Goal: Use online tool/utility: Utilize a website feature to perform a specific function

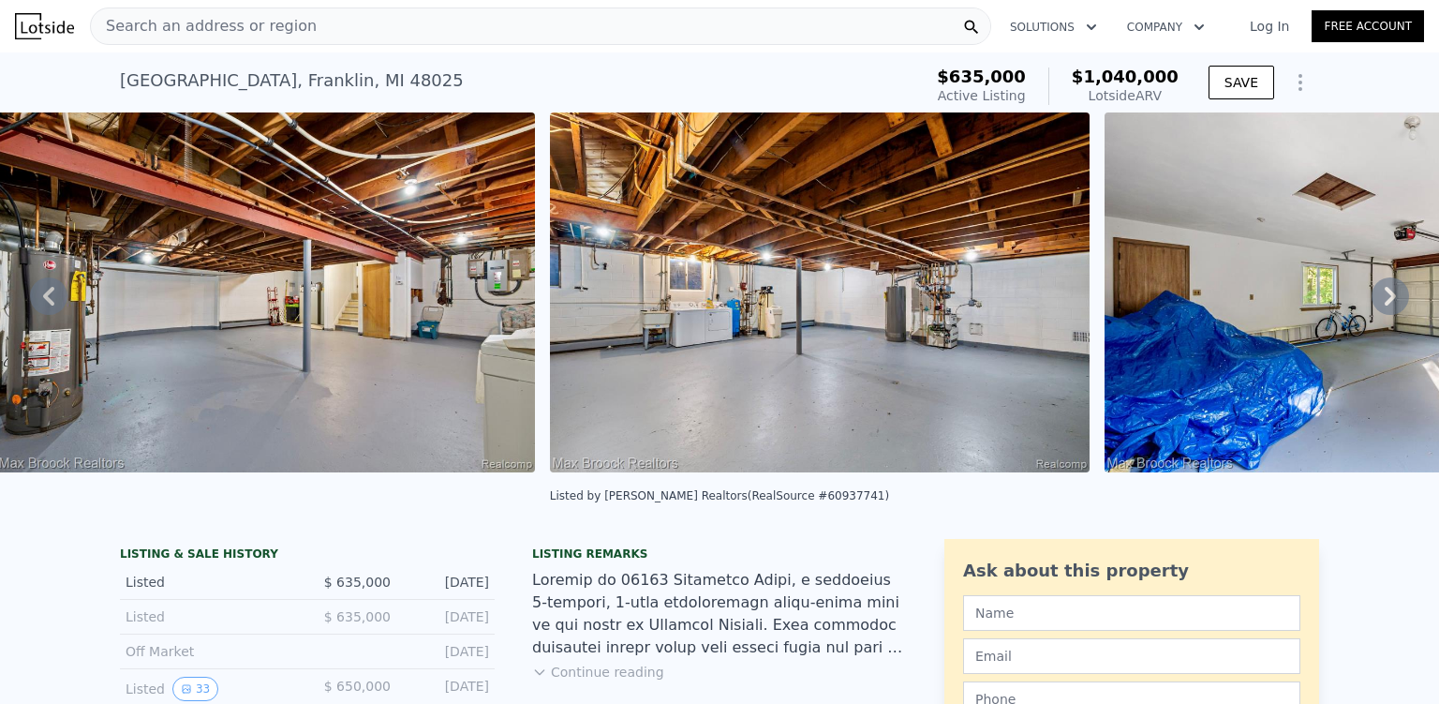
scroll to position [0, 25811]
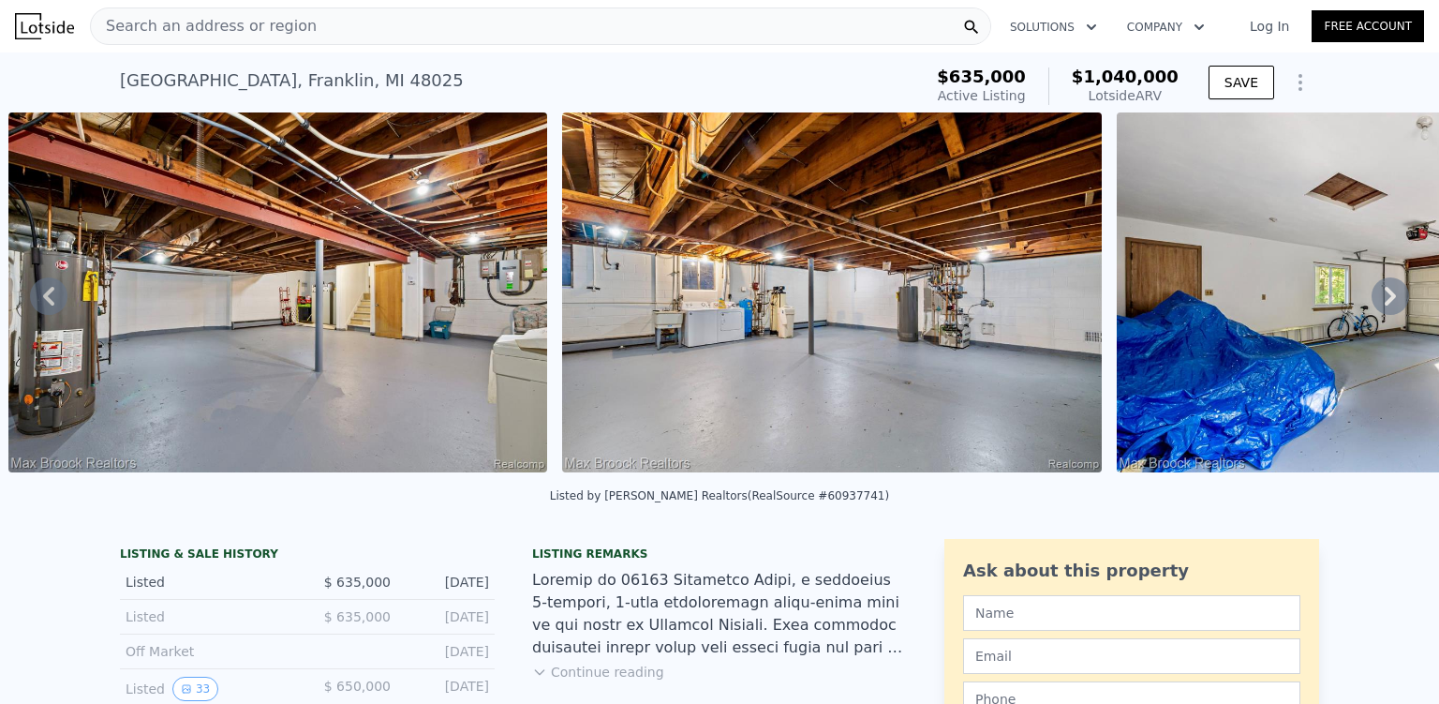
click at [1147, 82] on span "$1,040,000" at bounding box center [1125, 77] width 107 height 20
click at [1296, 82] on icon "Show Options" at bounding box center [1301, 82] width 22 height 22
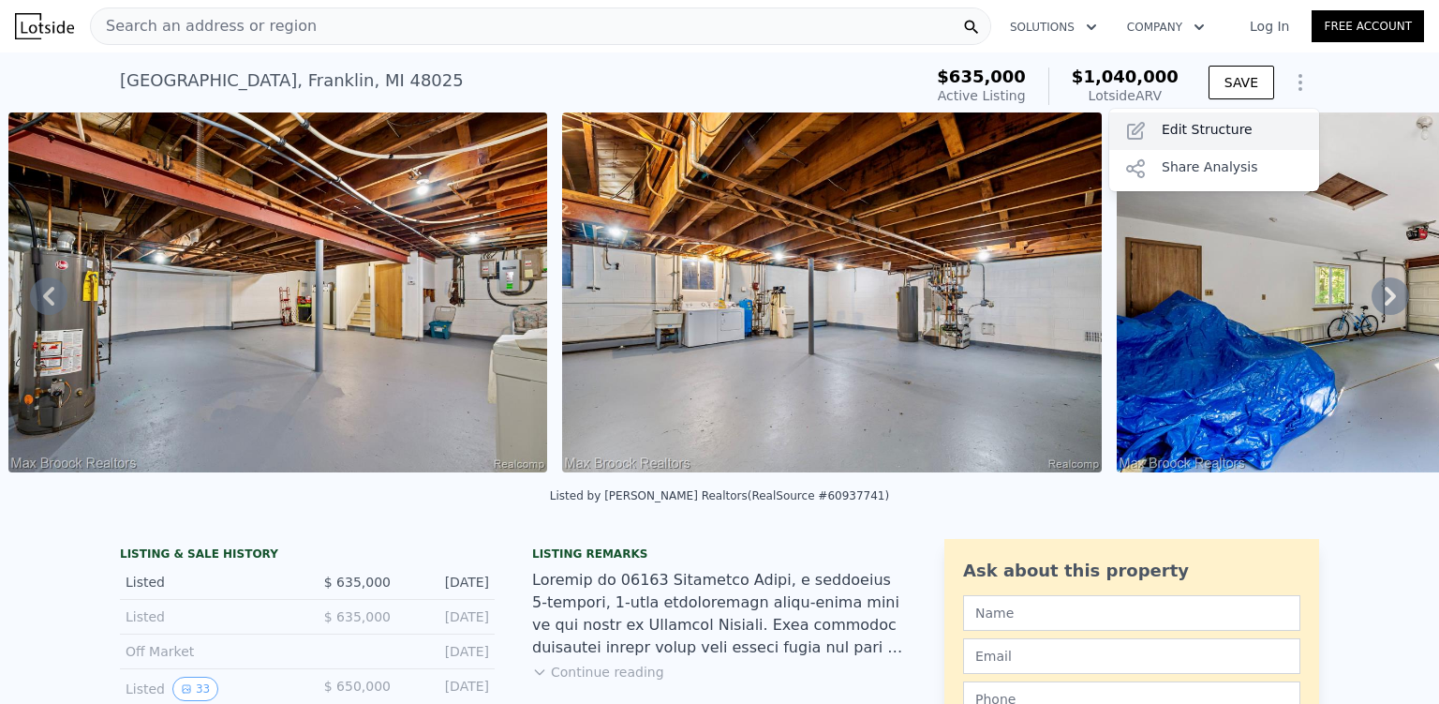
click at [1218, 127] on div "Edit Structure" at bounding box center [1215, 130] width 210 height 37
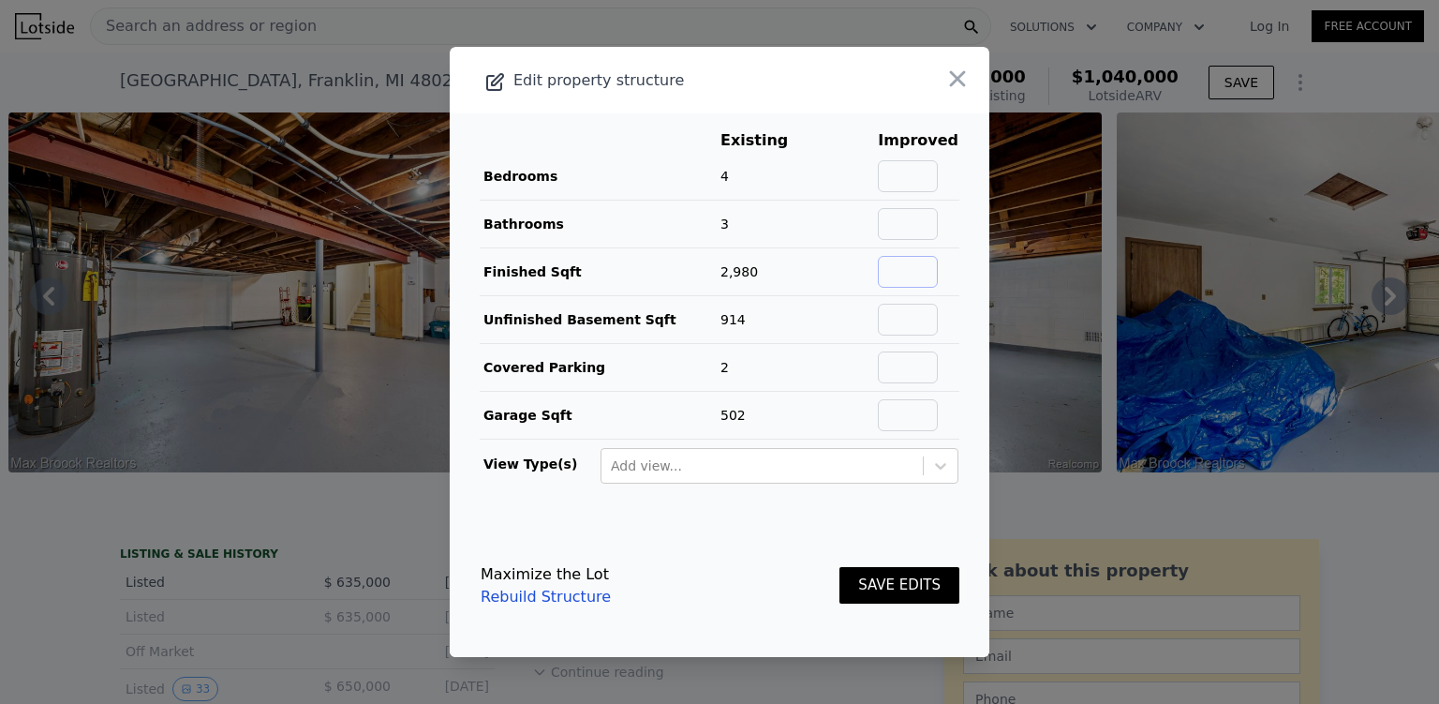
click at [888, 274] on input "text" at bounding box center [908, 272] width 60 height 32
drag, startPoint x: 927, startPoint y: 280, endPoint x: 836, endPoint y: 262, distance: 92.6
click at [836, 262] on tr "Finished Sqft 2,980 -80% 600" at bounding box center [720, 272] width 480 height 48
click at [932, 317] on input "text" at bounding box center [908, 320] width 60 height 32
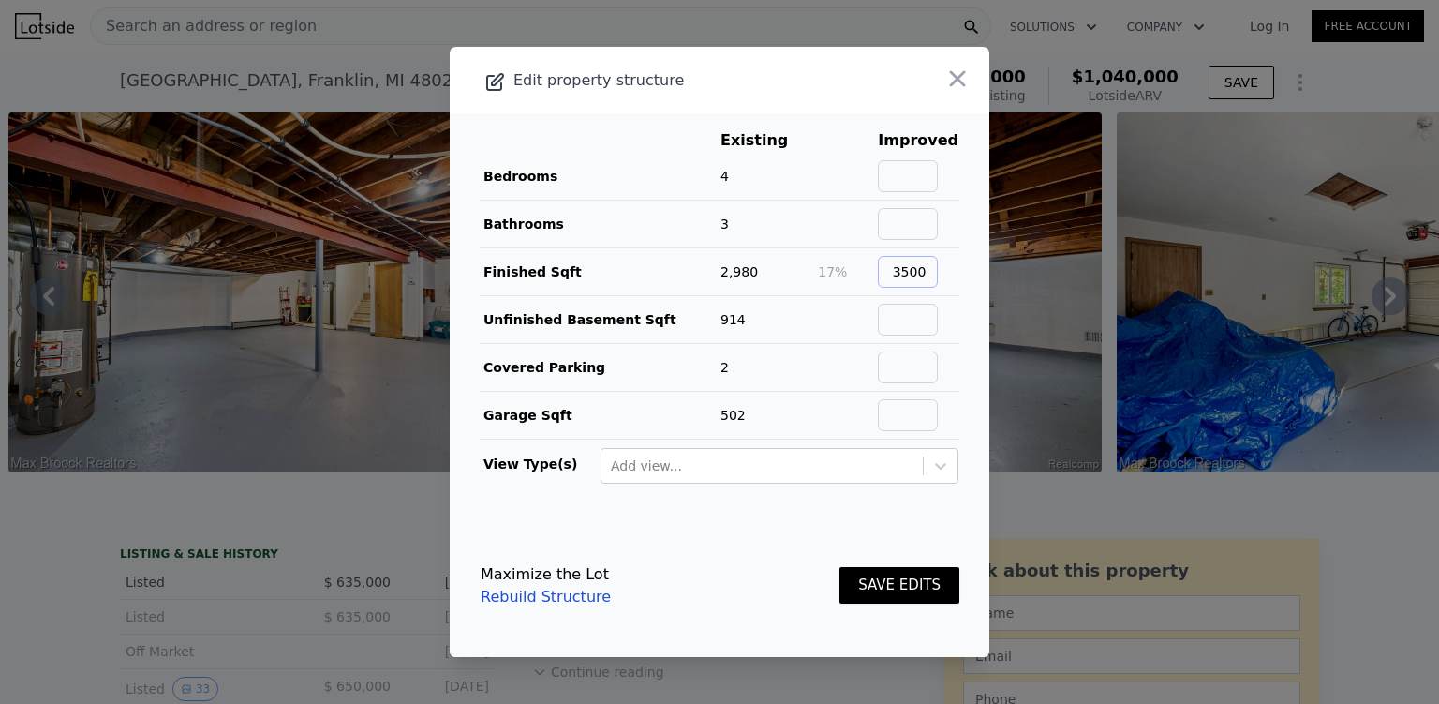
click at [914, 270] on input "3500" at bounding box center [908, 272] width 60 height 32
type input "3580"
click at [903, 310] on input "text" at bounding box center [908, 320] width 60 height 32
type input "314"
click at [898, 374] on input "text" at bounding box center [908, 367] width 60 height 32
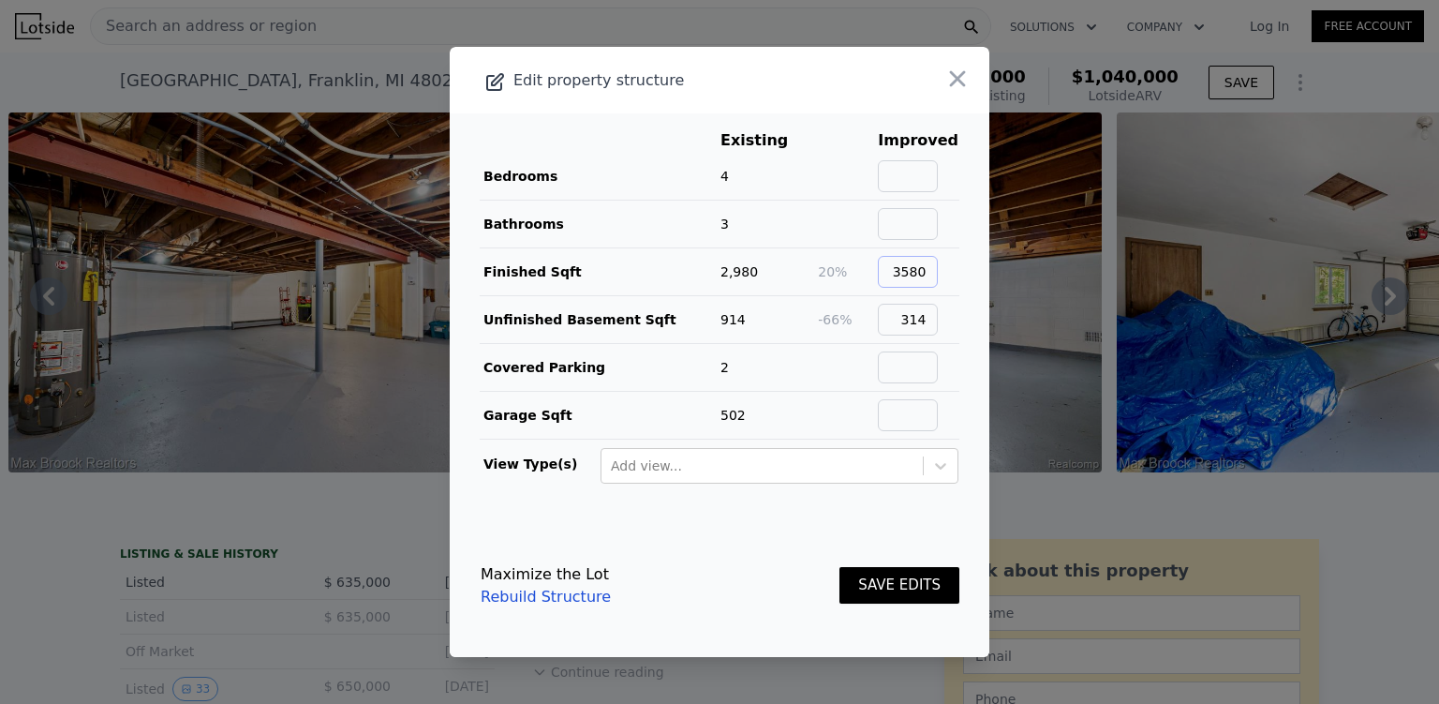
drag, startPoint x: 925, startPoint y: 273, endPoint x: 815, endPoint y: 268, distance: 109.7
click at [815, 268] on tr "Finished Sqft 2,980 20% 3580" at bounding box center [720, 272] width 480 height 48
type input "3580"
click at [921, 321] on input "314" at bounding box center [908, 320] width 60 height 32
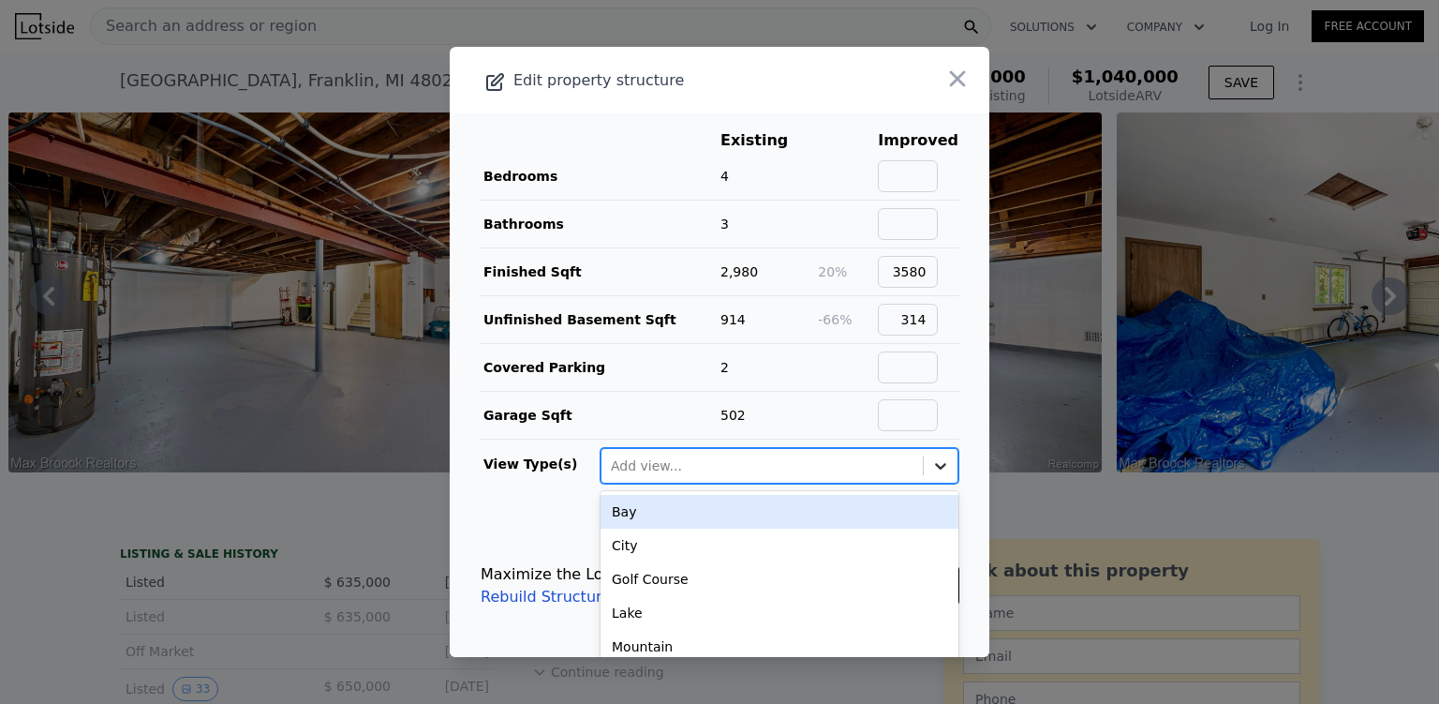
click at [932, 464] on icon at bounding box center [941, 465] width 19 height 19
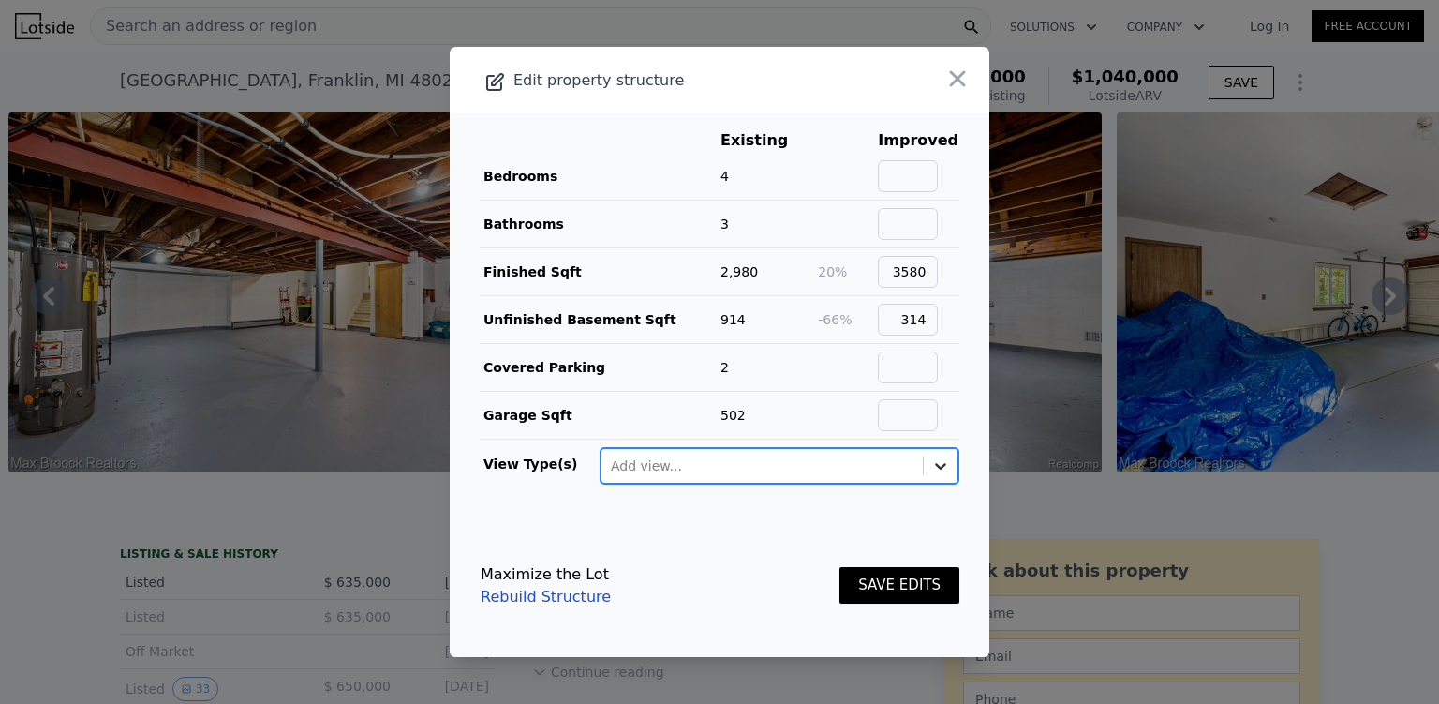
click at [932, 464] on icon at bounding box center [941, 465] width 19 height 19
click at [746, 547] on div "Maximize the Lot Rebuild Structure SAVE EDITS" at bounding box center [720, 585] width 479 height 82
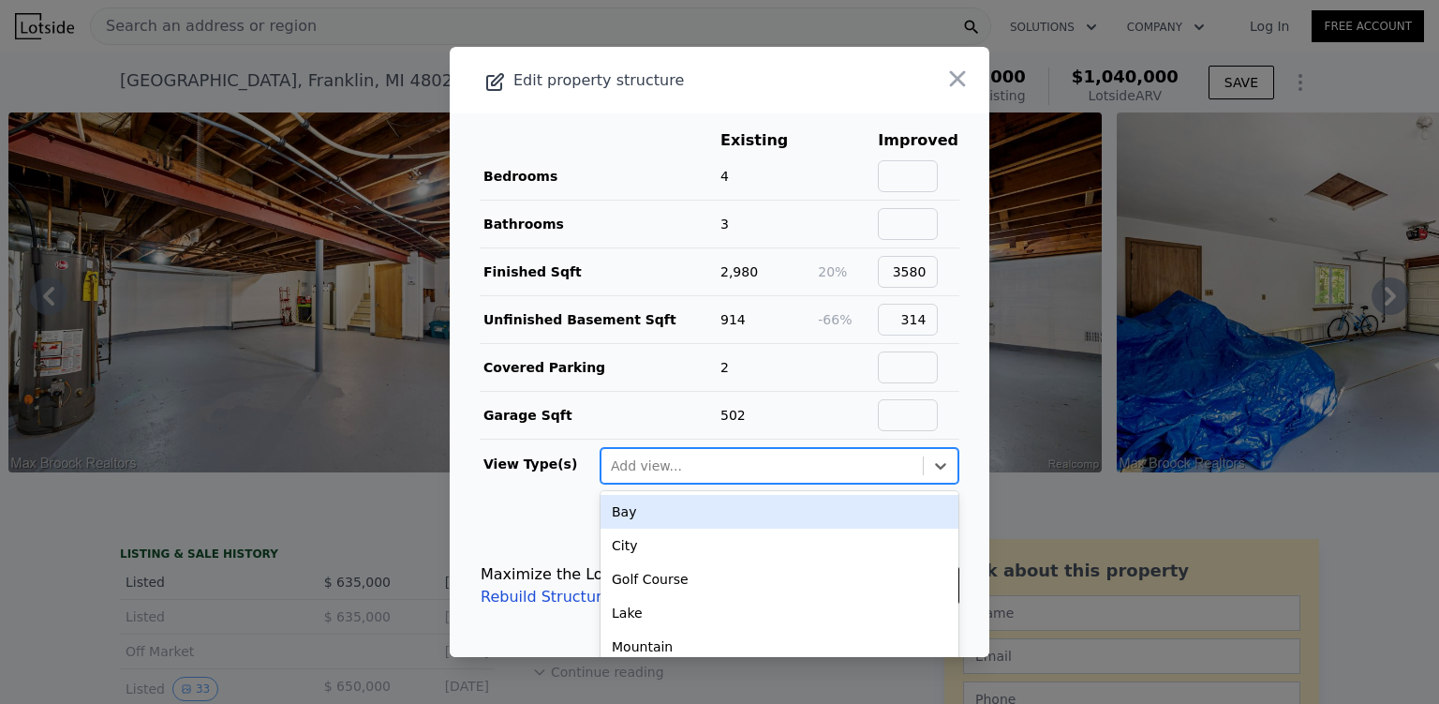
click at [772, 467] on div at bounding box center [762, 466] width 303 height 22
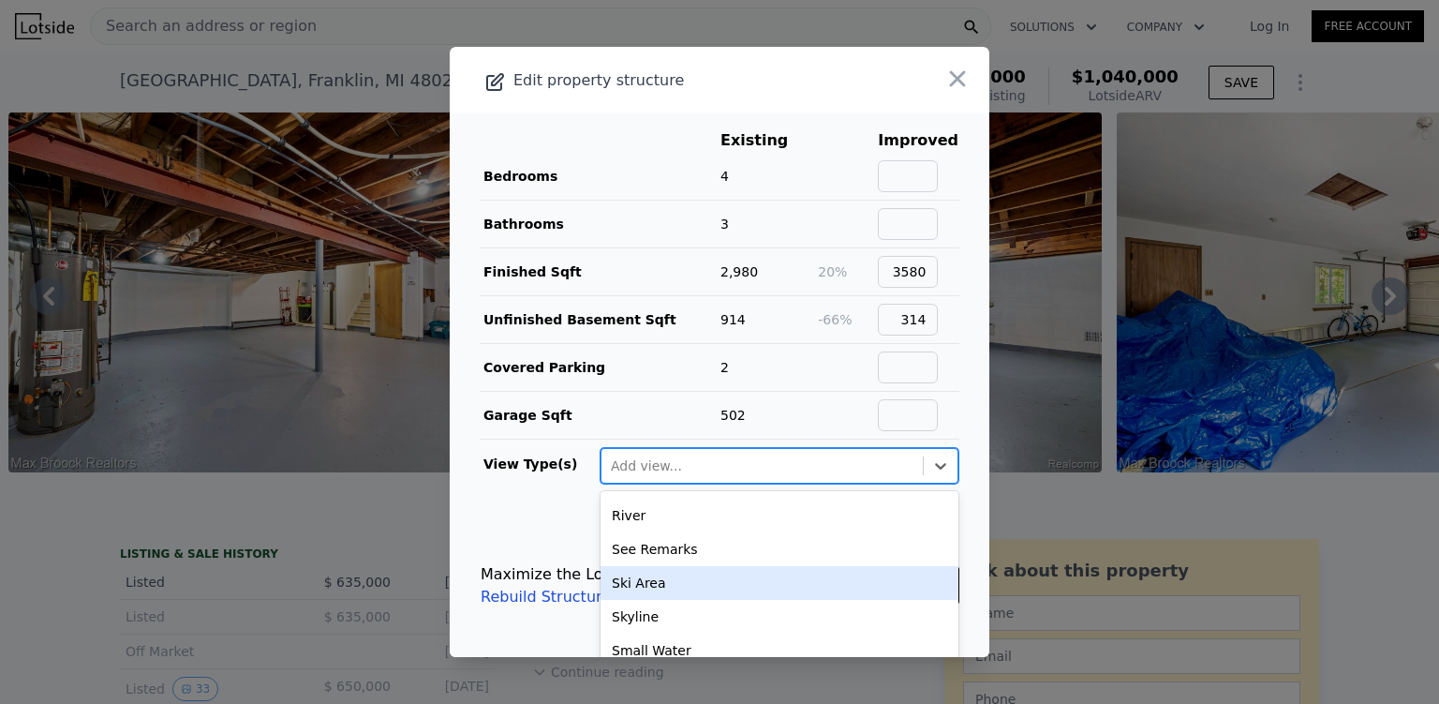
scroll to position [306, 0]
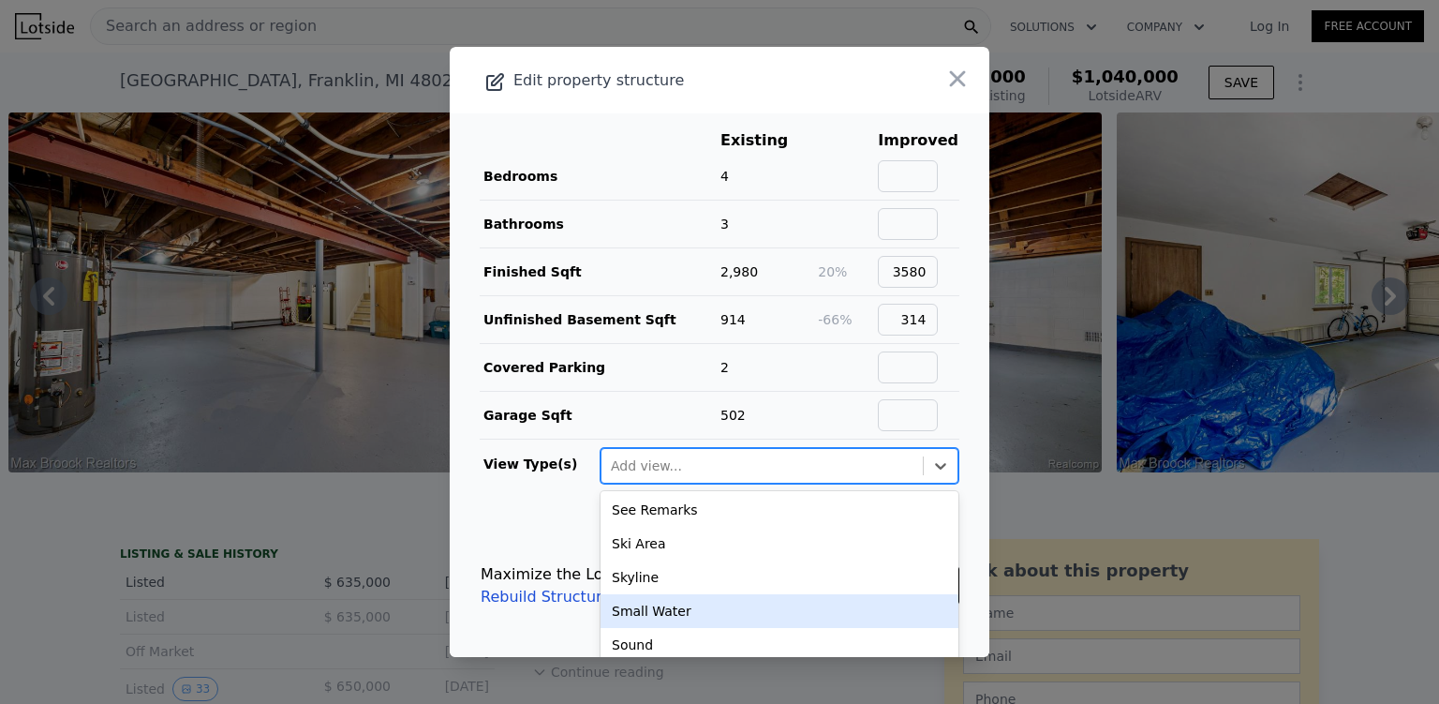
click at [738, 606] on div "Small Water" at bounding box center [780, 611] width 358 height 34
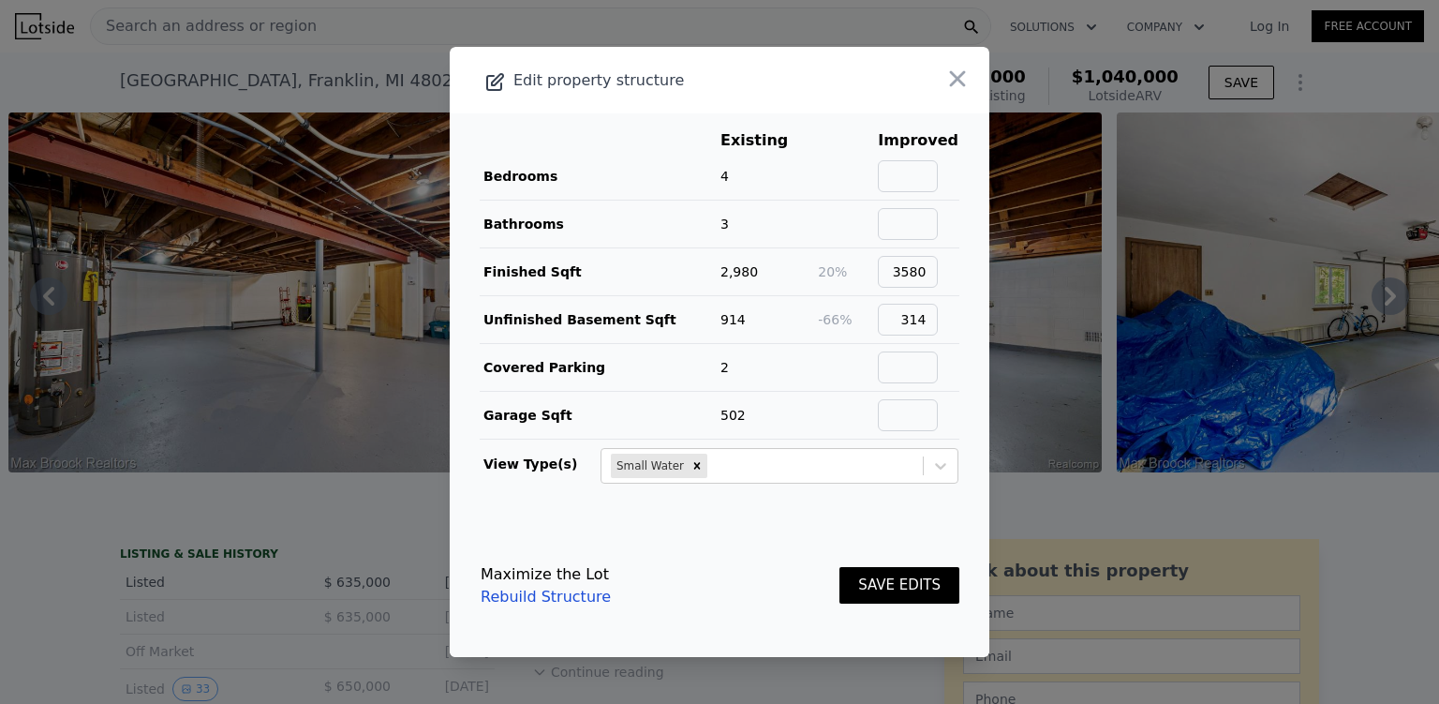
click at [675, 595] on div "Maximize the Lot Rebuild Structure SAVE EDITS" at bounding box center [720, 585] width 479 height 82
click at [873, 514] on footer "Maximize the Lot Rebuild Structure SAVE EDITS" at bounding box center [720, 585] width 540 height 142
click at [599, 71] on div "Edit property structure" at bounding box center [666, 80] width 432 height 26
click at [950, 78] on icon "button" at bounding box center [958, 79] width 16 height 16
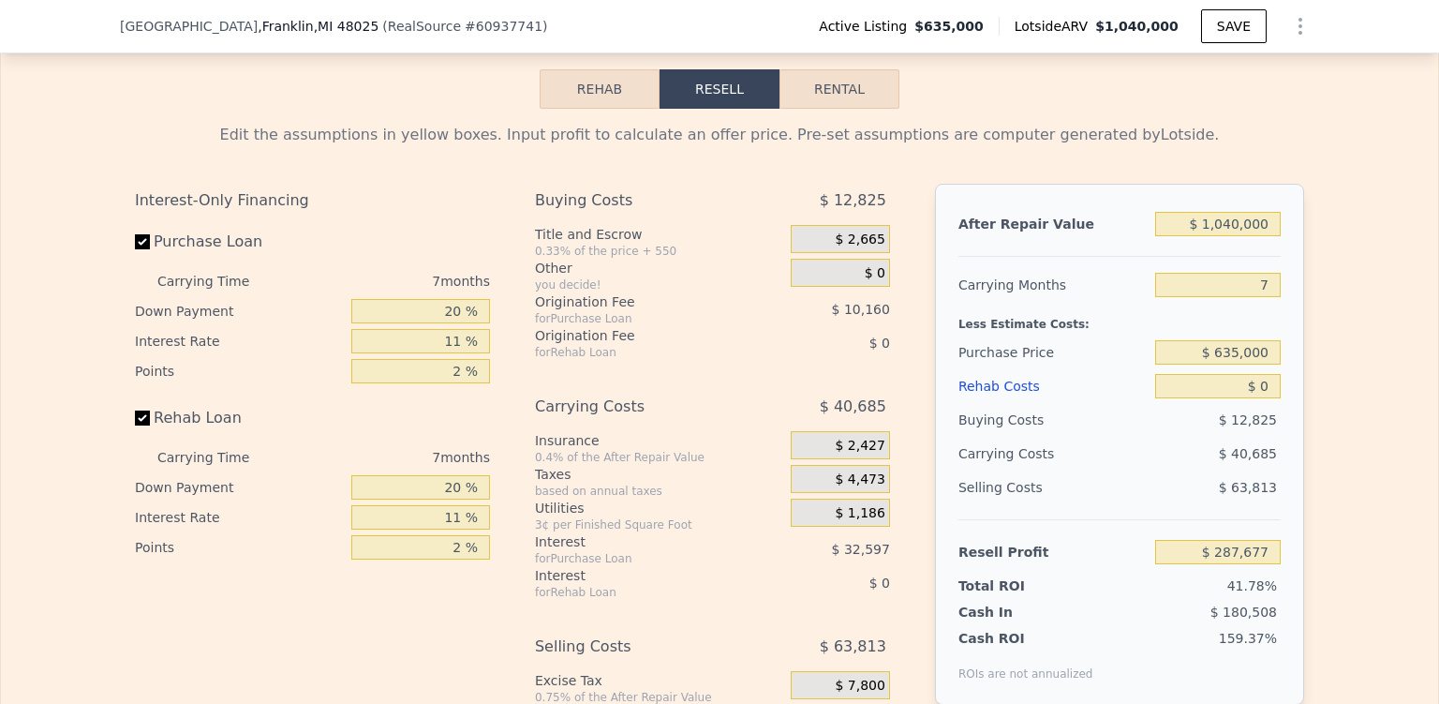
scroll to position [2823, 0]
click at [617, 97] on button "Rehab" at bounding box center [600, 88] width 120 height 39
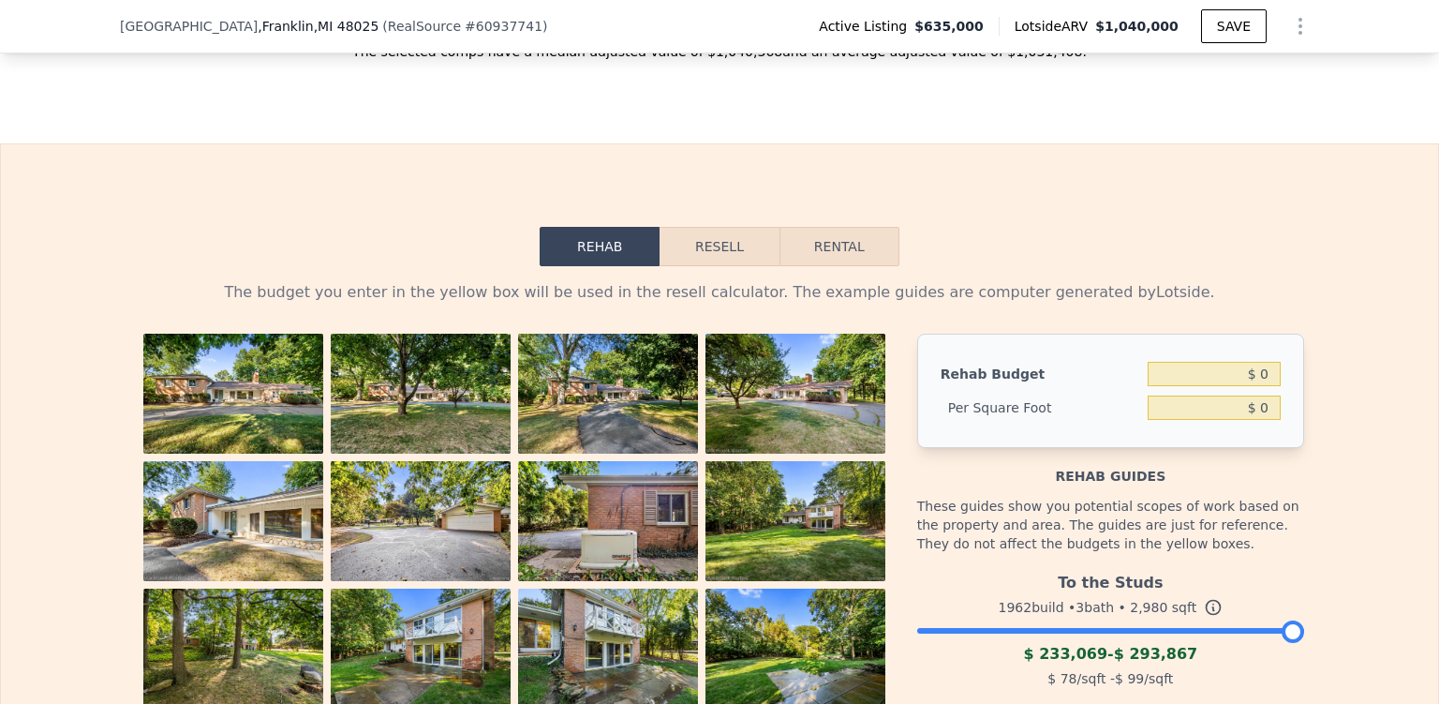
scroll to position [2665, 0]
click at [715, 266] on button "Resell" at bounding box center [719, 246] width 119 height 39
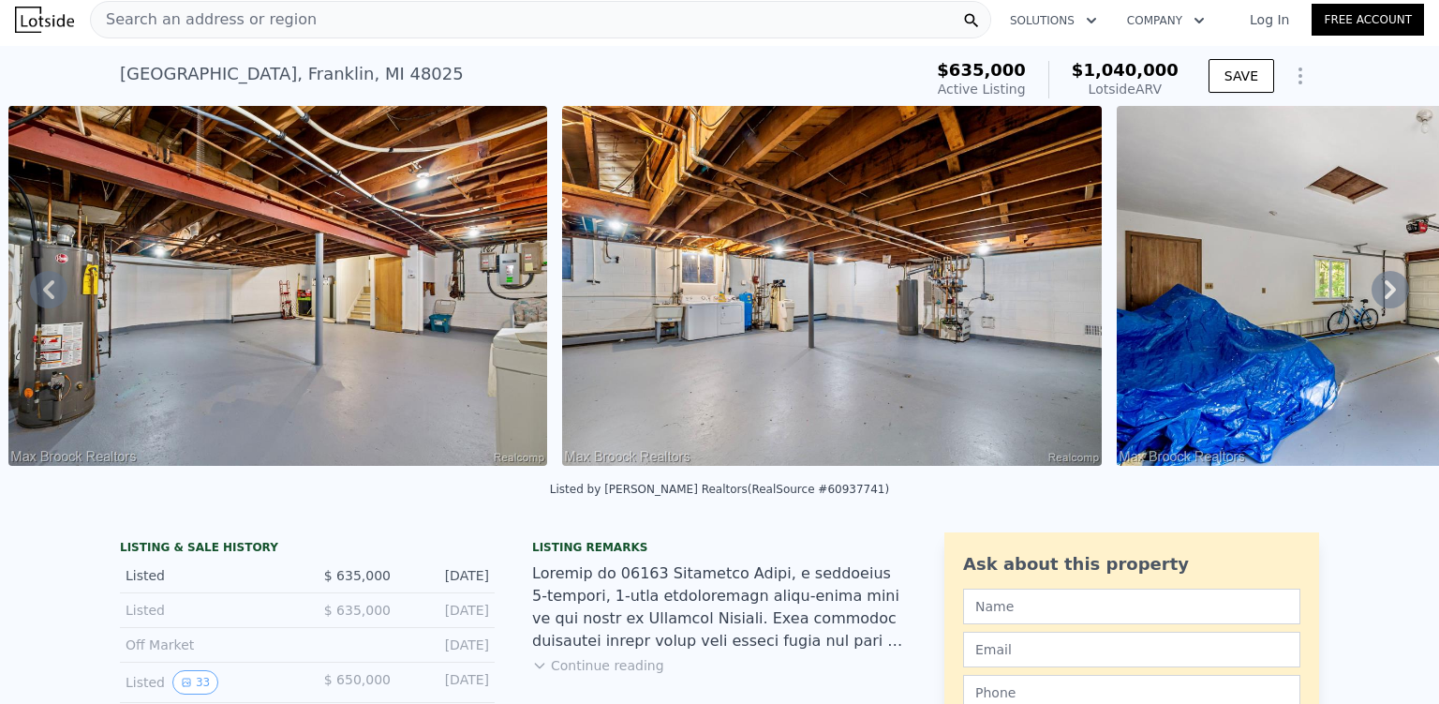
scroll to position [0, 0]
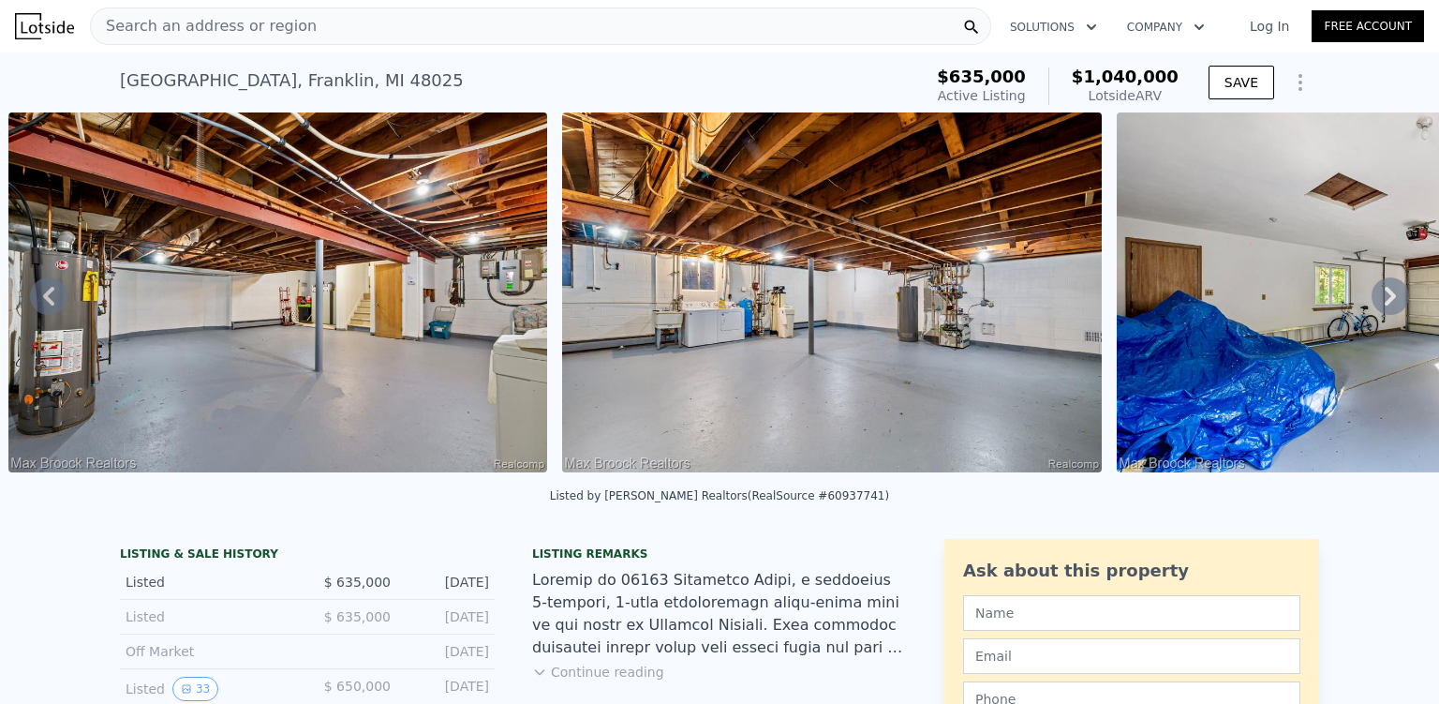
click at [44, 303] on icon at bounding box center [48, 296] width 11 height 19
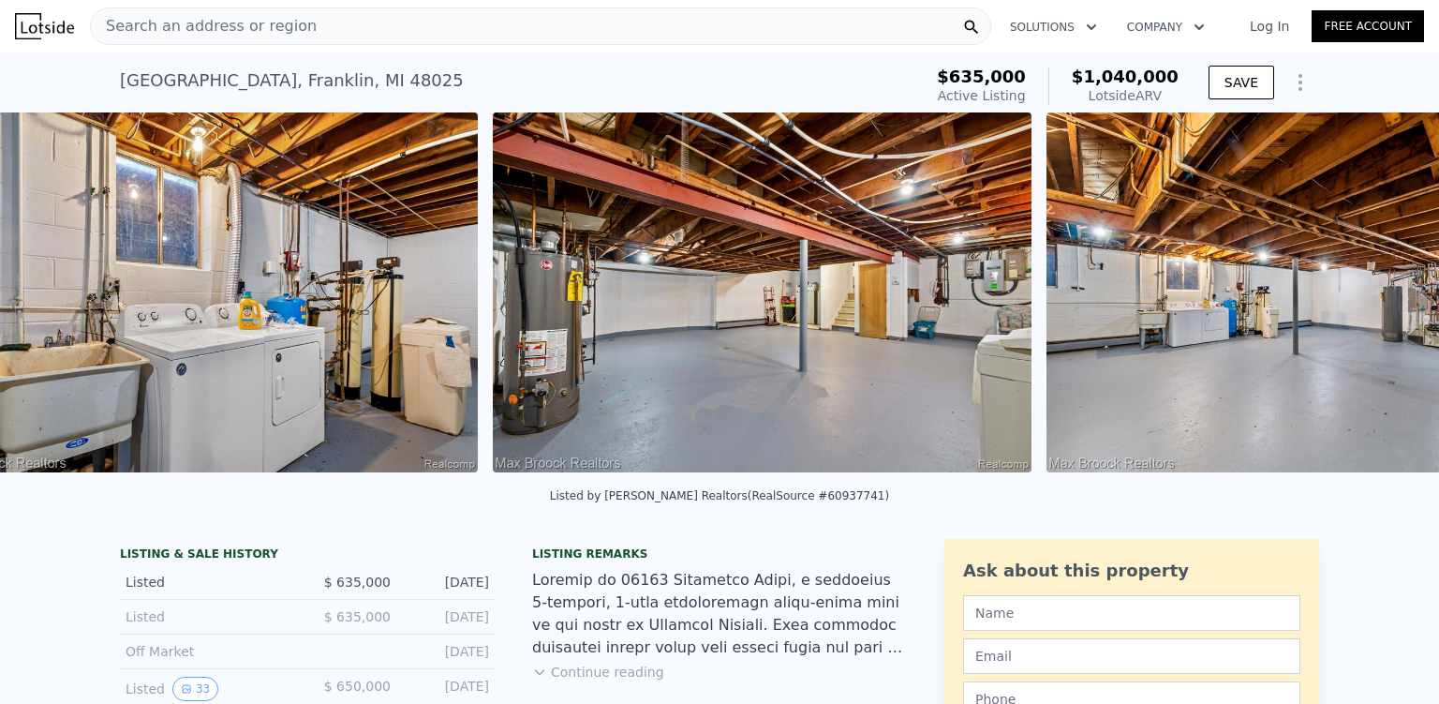
scroll to position [0, 25256]
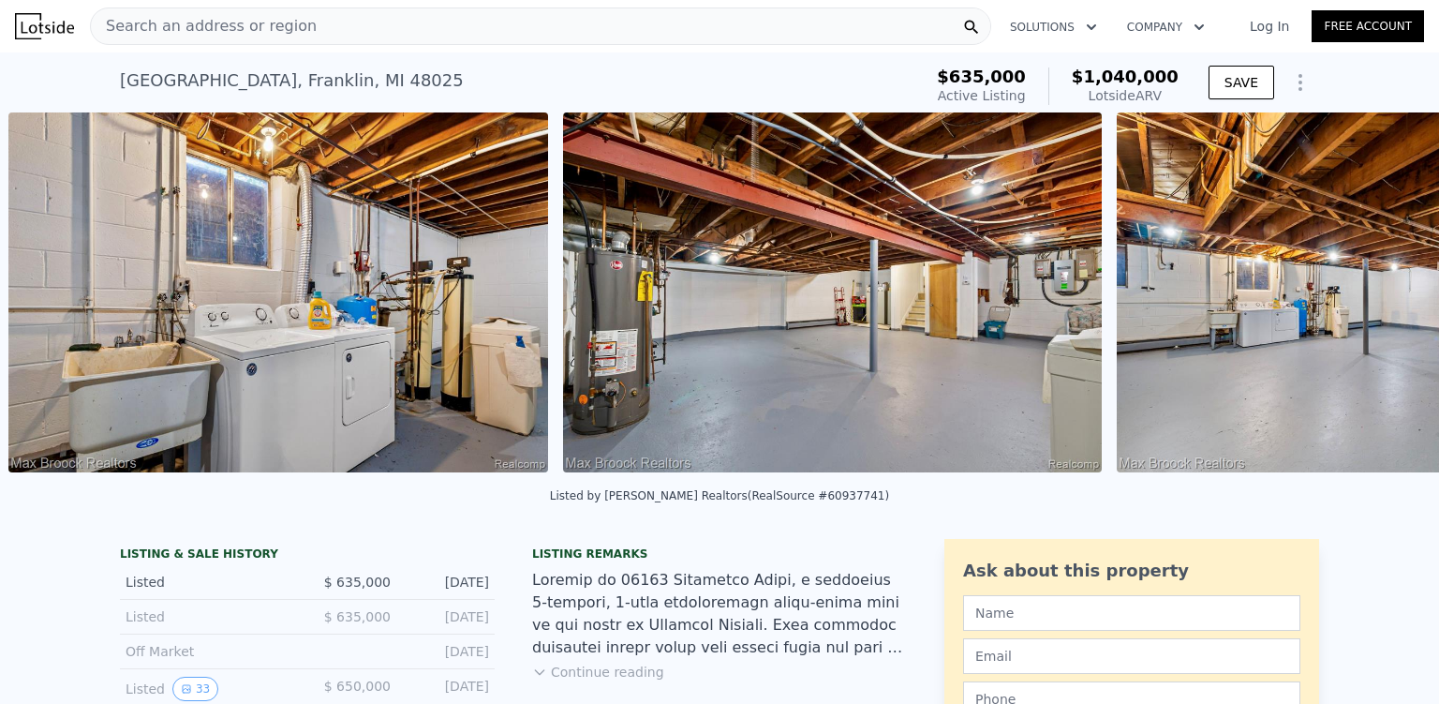
click at [44, 303] on img at bounding box center [278, 292] width 540 height 360
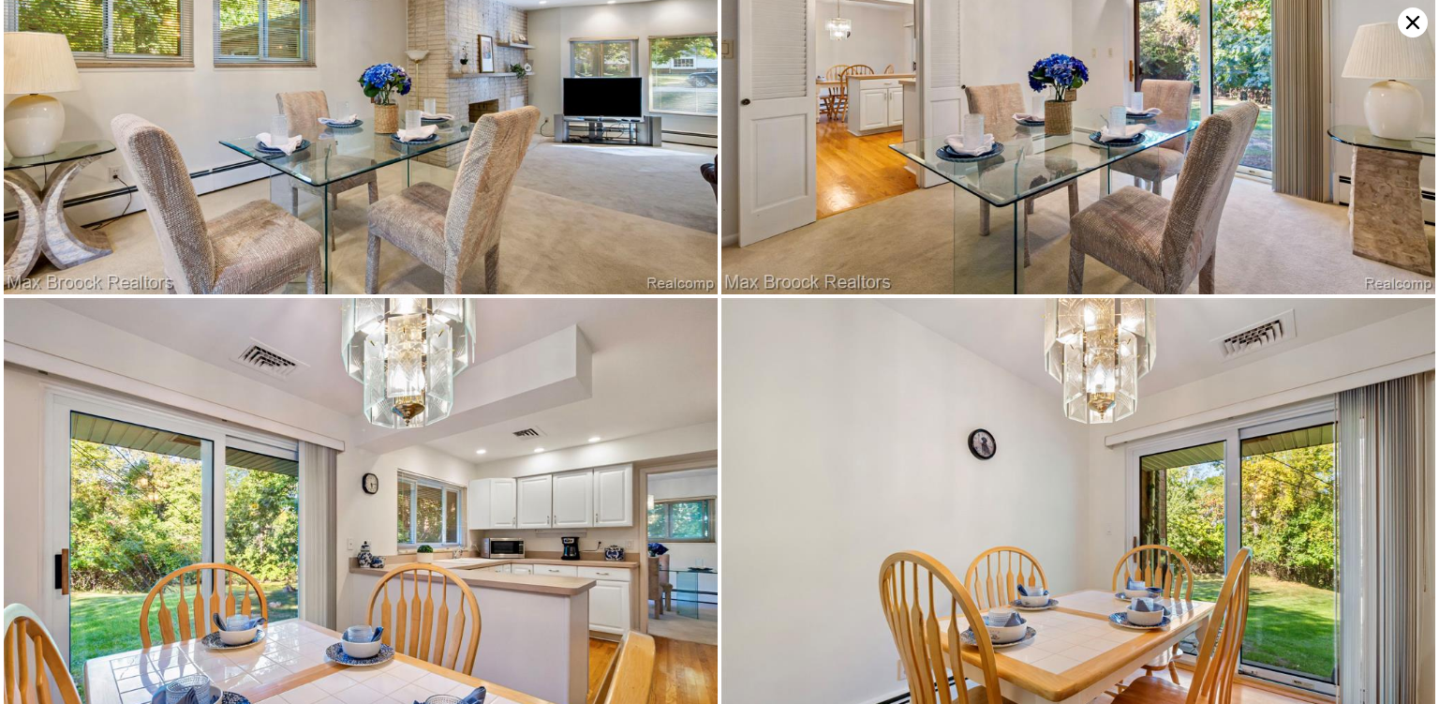
scroll to position [3802, 0]
